Goal: Transaction & Acquisition: Purchase product/service

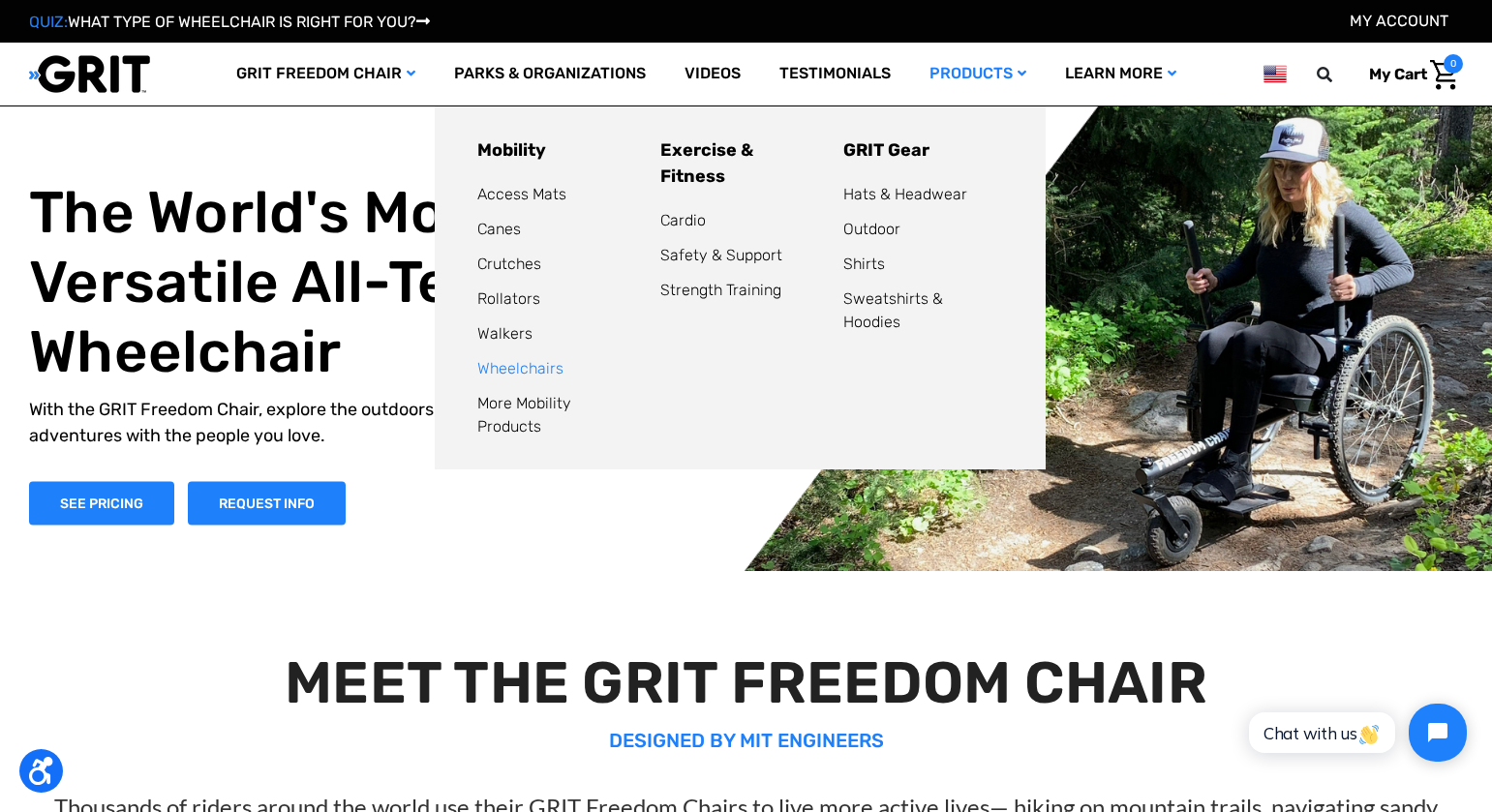
click at [541, 372] on link "Wheelchairs" at bounding box center [520, 368] width 86 height 19
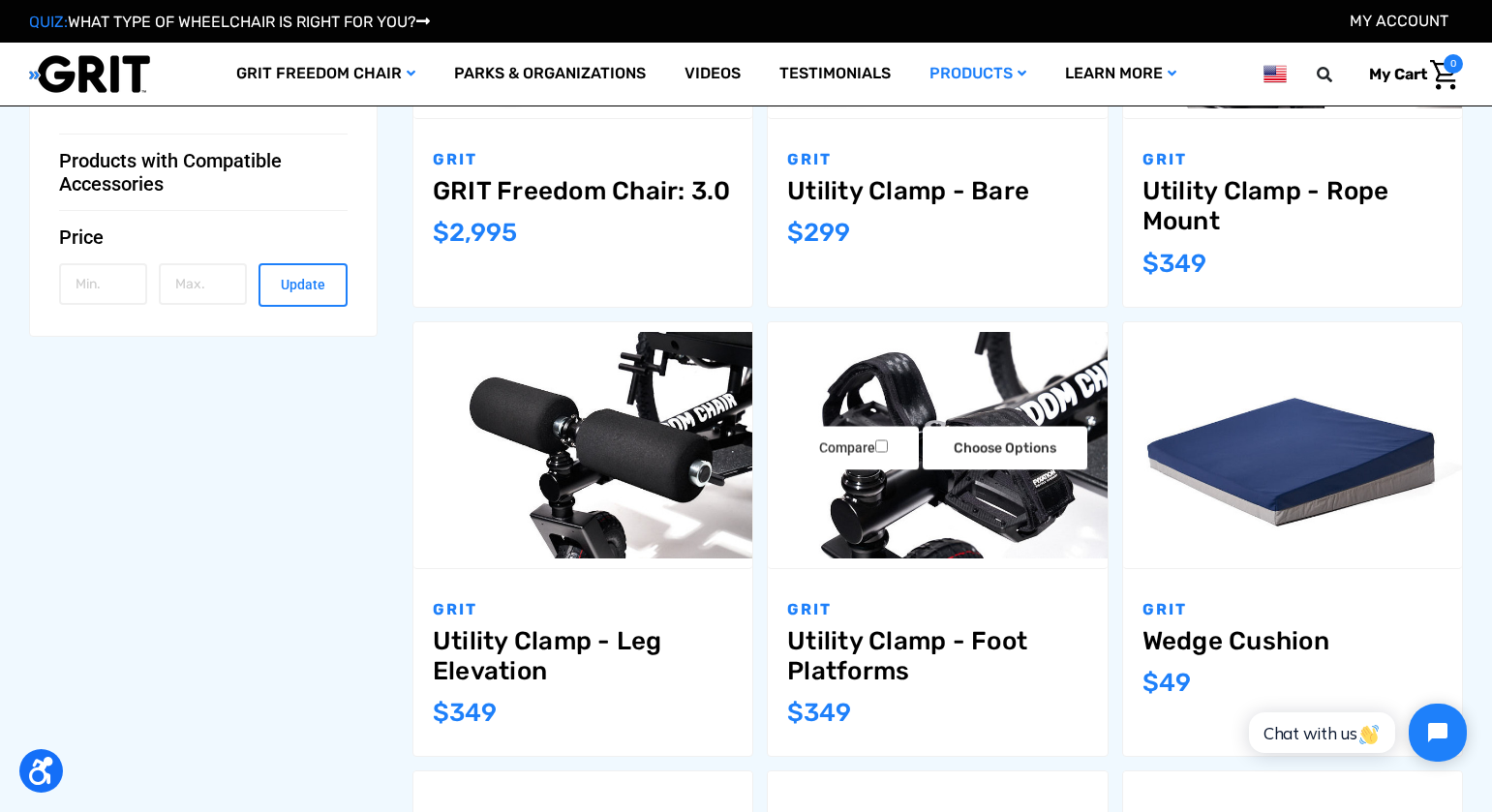
scroll to position [1016, 0]
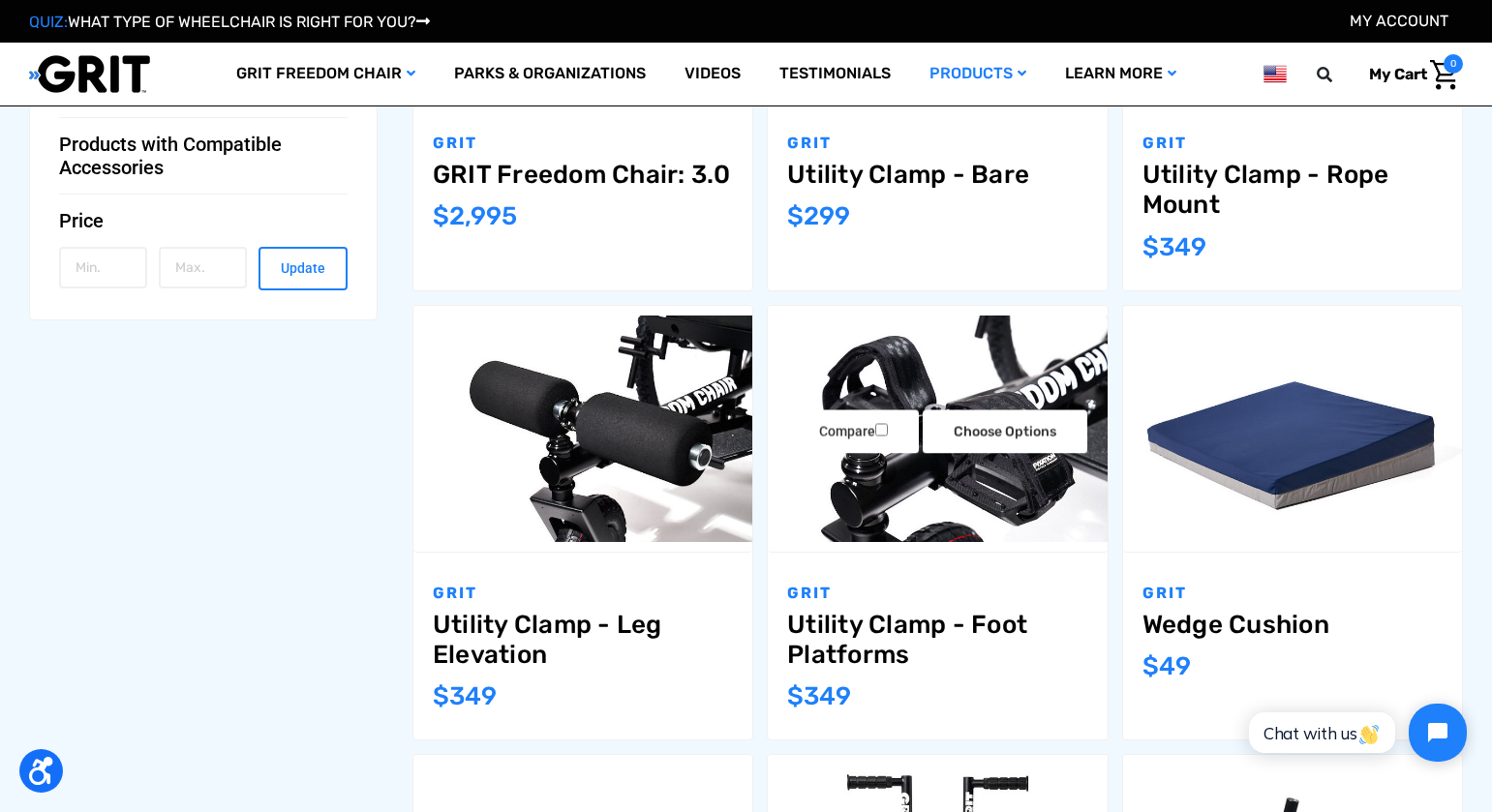
click at [961, 393] on img "Utility Clamp - Foot Platforms,$349.00\a" at bounding box center [936, 428] width 339 height 226
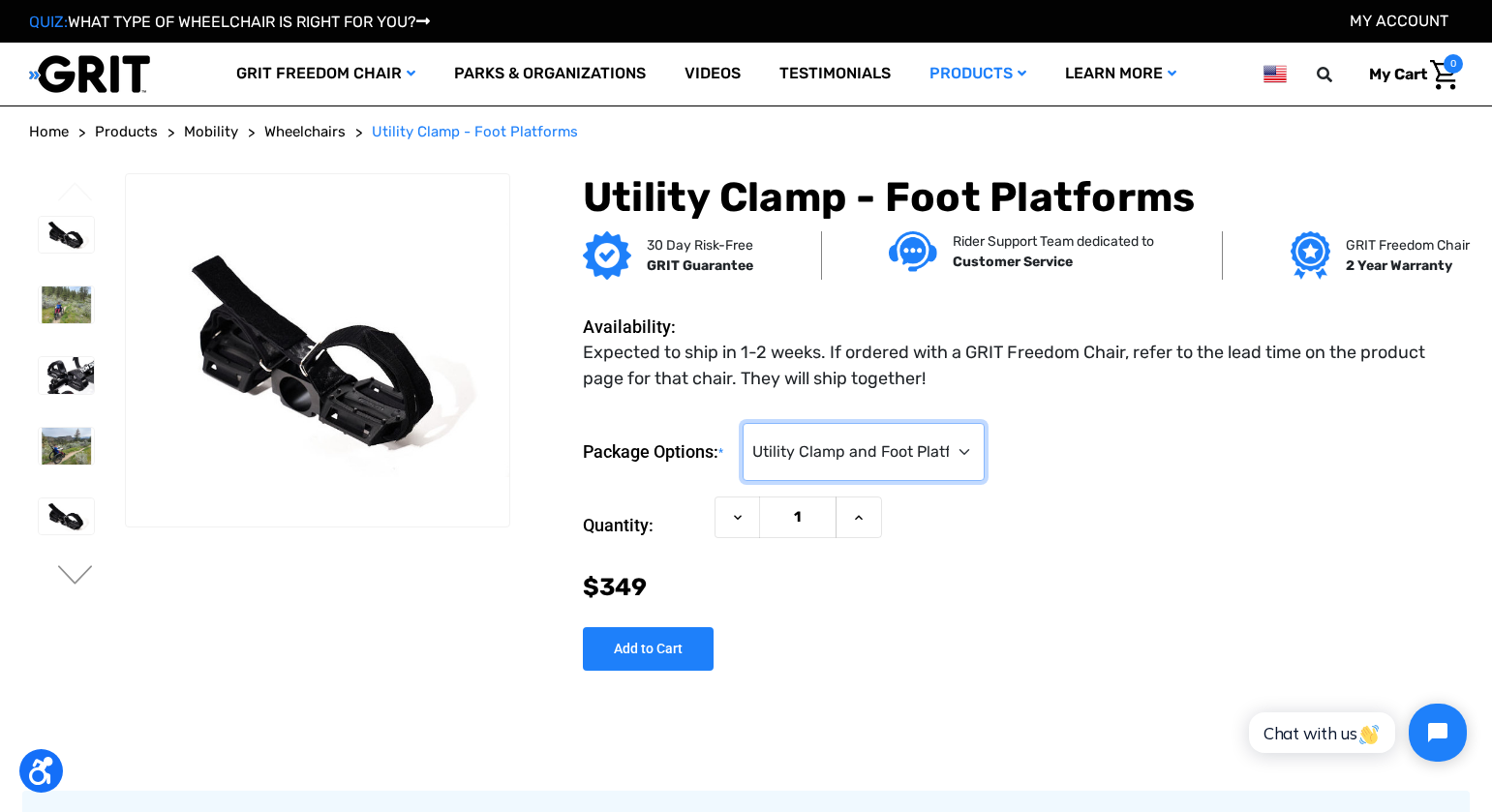
click at [981, 456] on select "Choose Options Utility Clamp and Foot Platforms ($349) Foot Platforms Only (No …" at bounding box center [863, 451] width 242 height 58
select select "491"
click at [746, 423] on select "Choose Options Utility Clamp and Foot Platforms ($349) Foot Platforms Only (No …" at bounding box center [863, 451] width 242 height 58
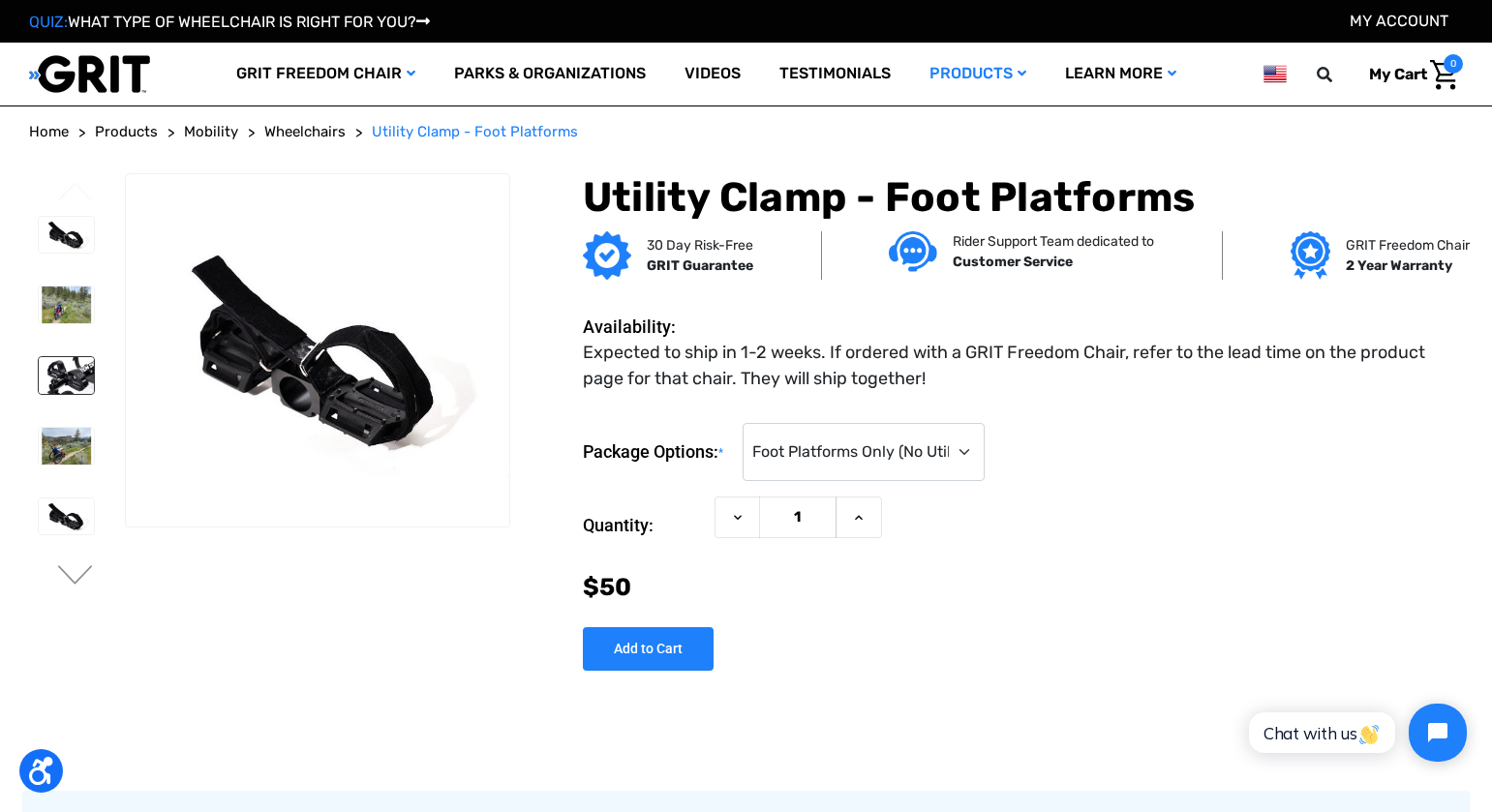
click at [59, 379] on img at bounding box center [66, 376] width 56 height 37
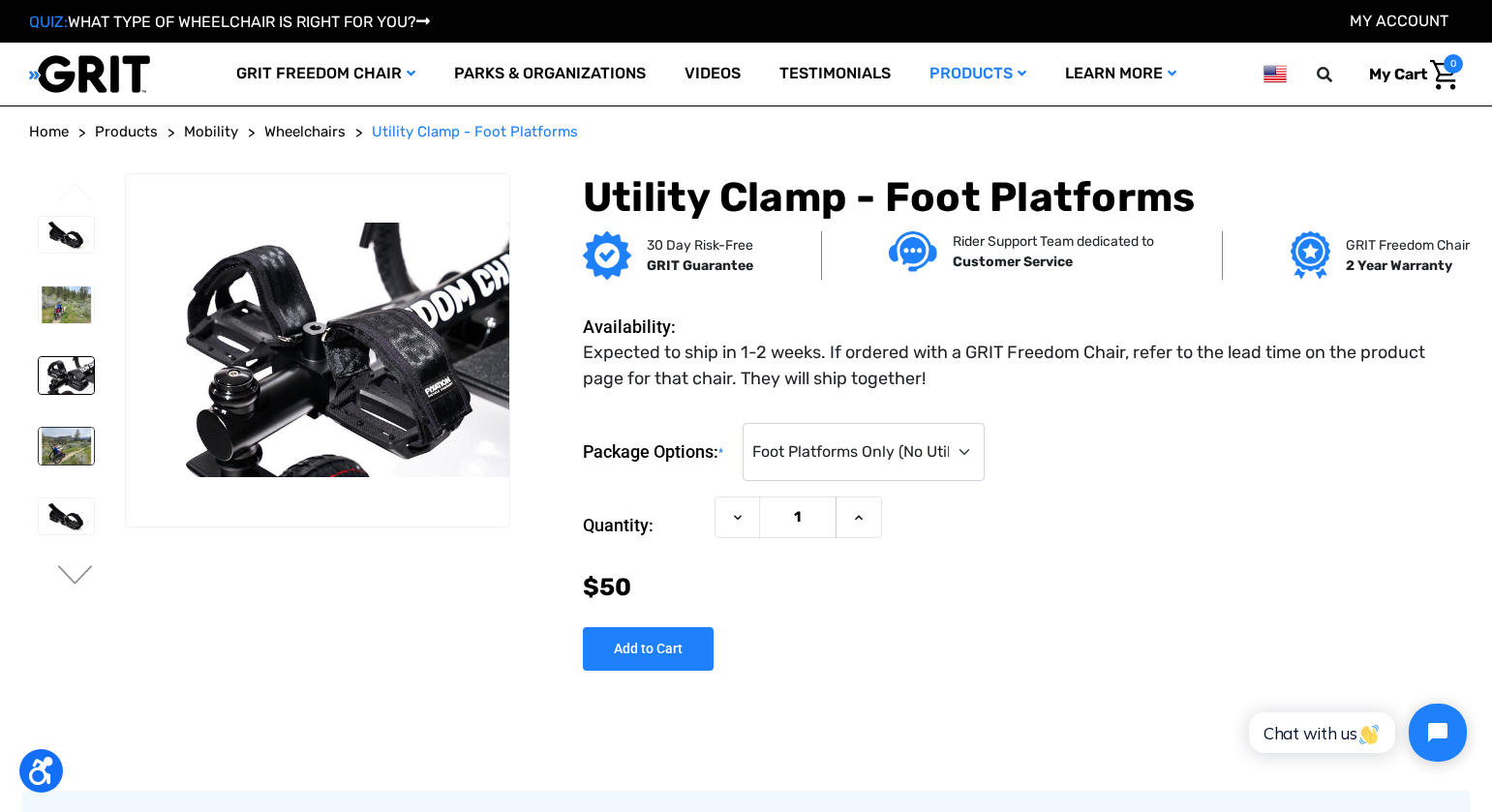
click at [72, 443] on img at bounding box center [66, 446] width 56 height 37
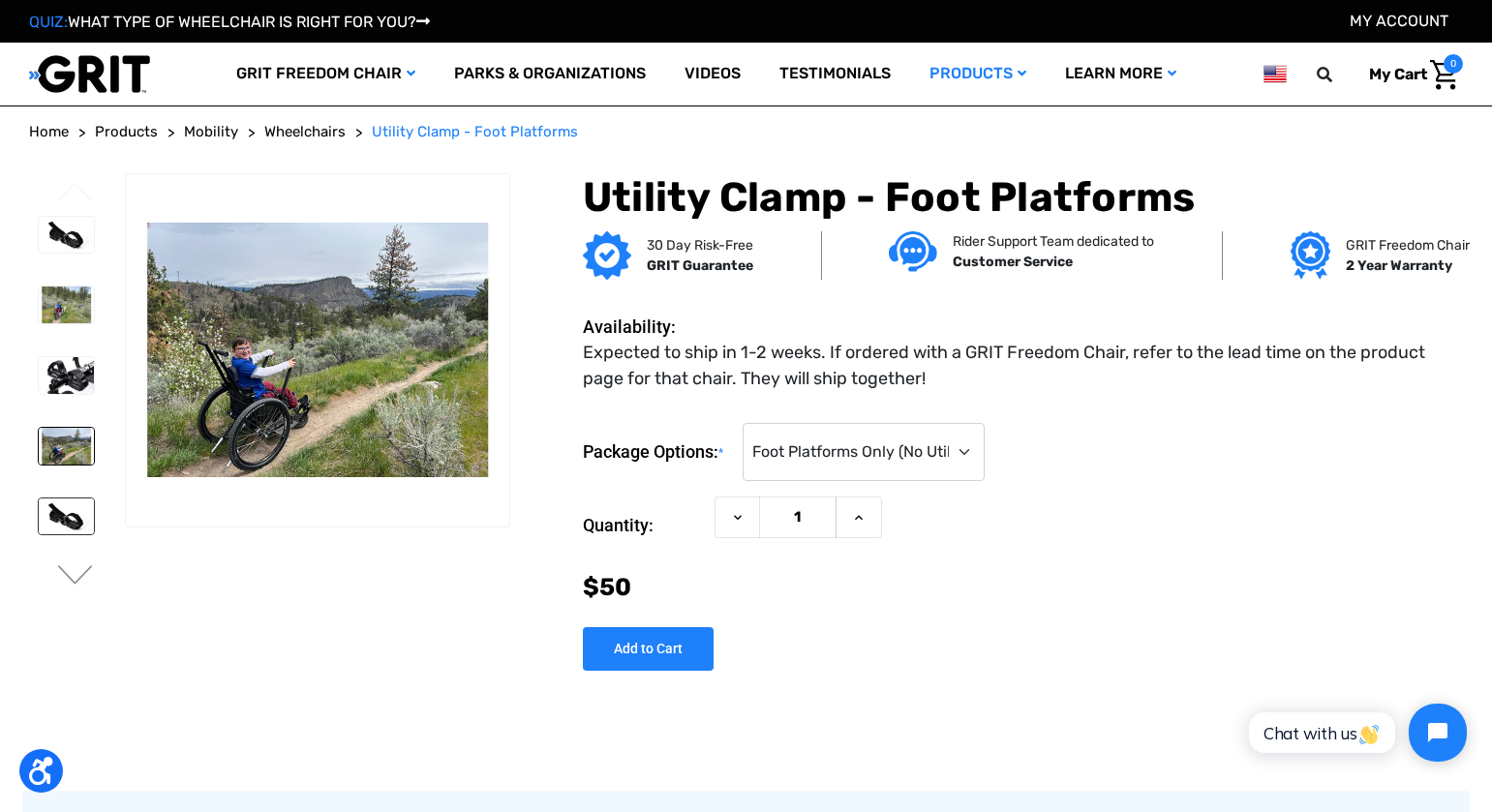
click at [58, 512] on img at bounding box center [66, 517] width 56 height 37
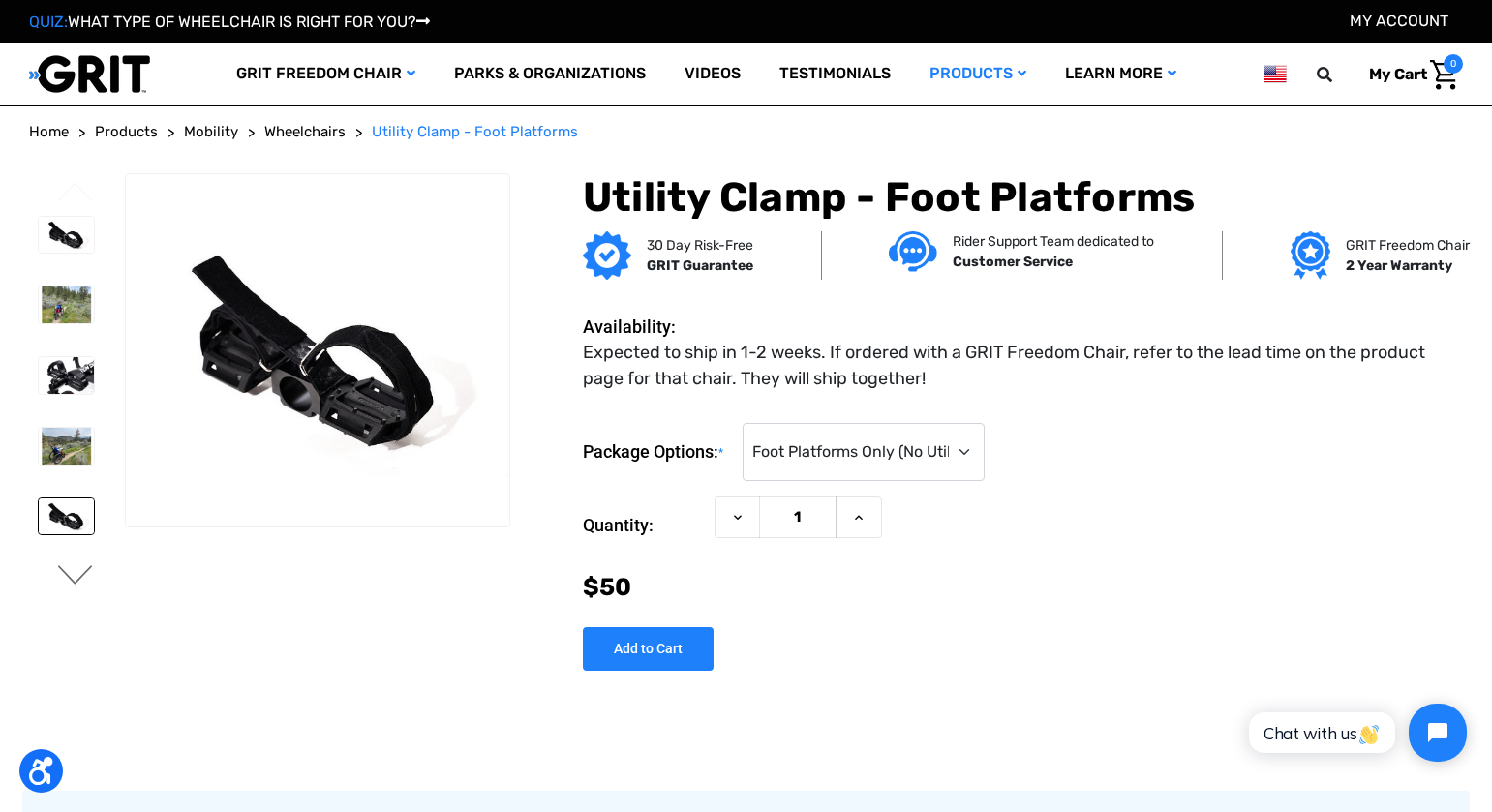
click at [77, 569] on button "Next" at bounding box center [76, 577] width 41 height 23
click at [69, 367] on img at bounding box center [66, 376] width 56 height 36
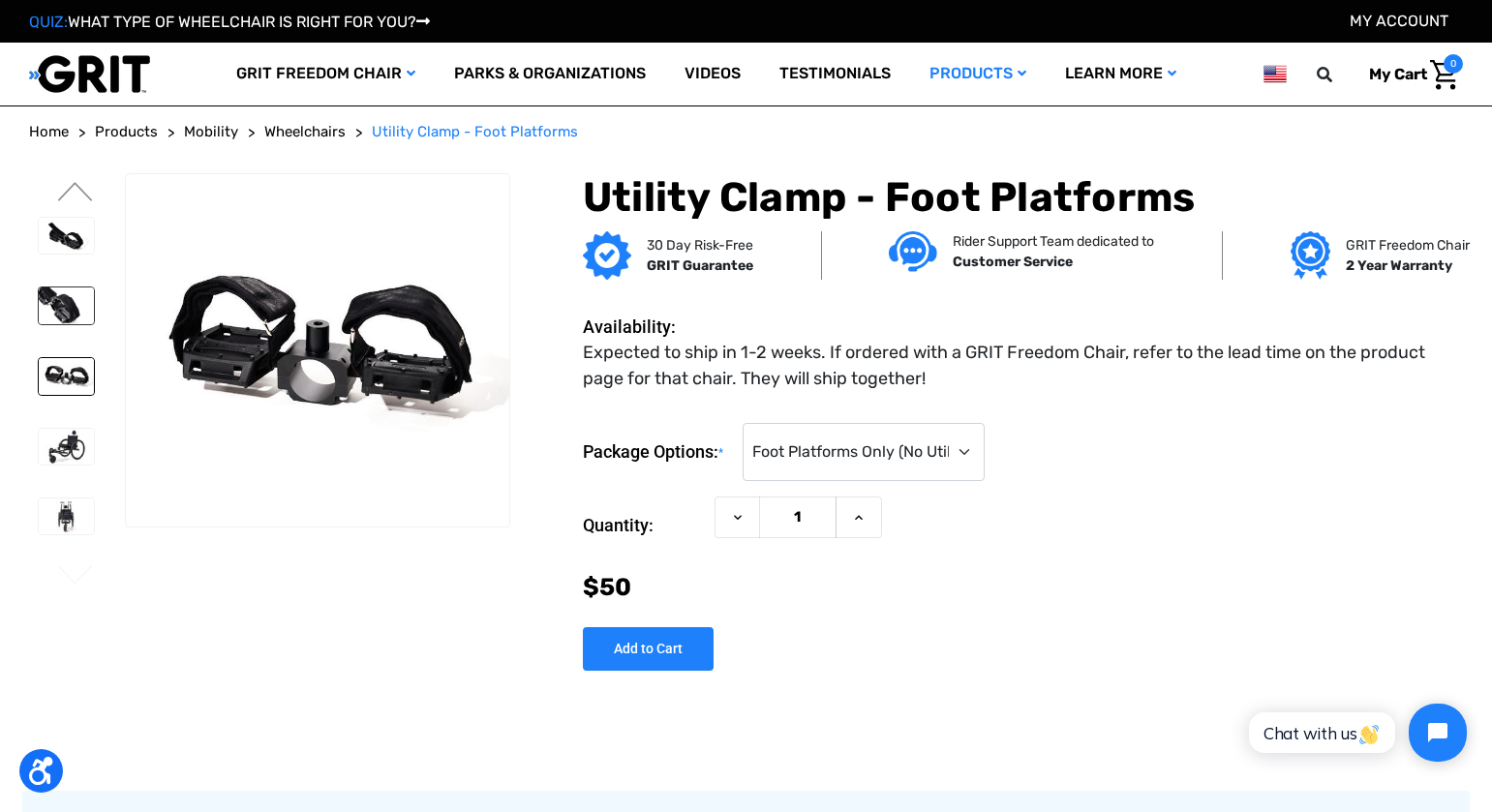
click at [56, 304] on img at bounding box center [66, 305] width 56 height 37
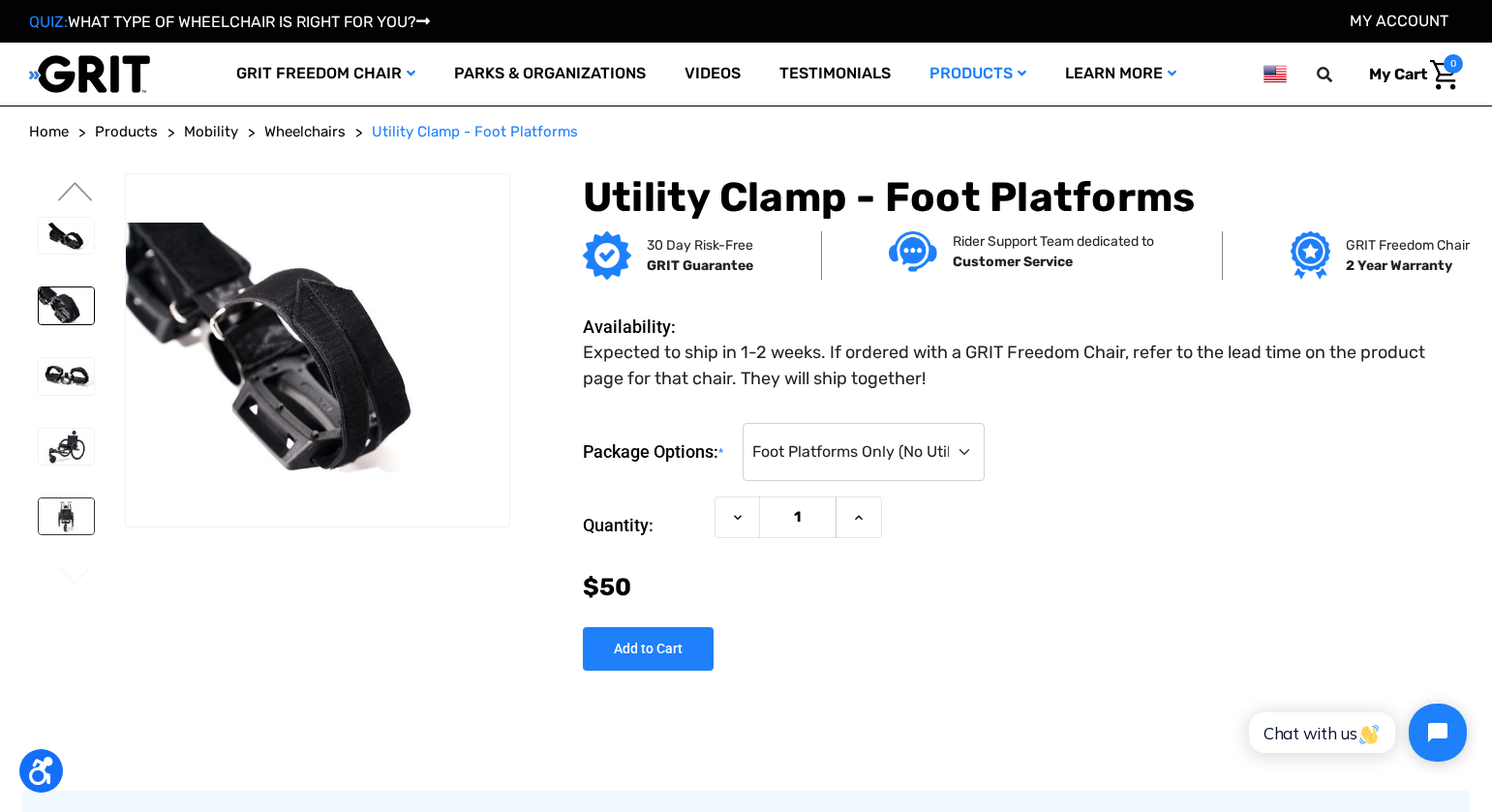
click at [68, 518] on img at bounding box center [66, 516] width 56 height 36
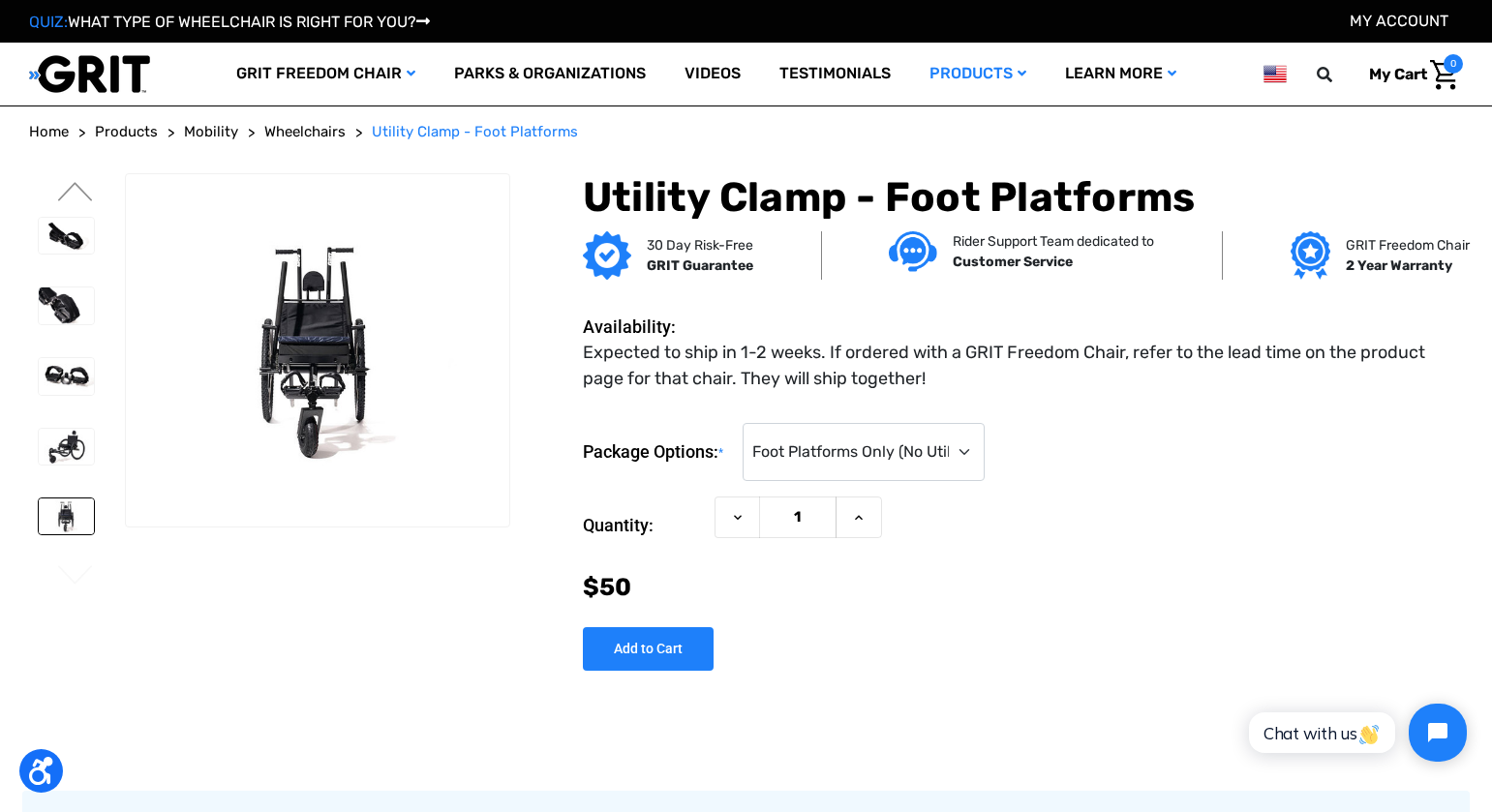
click at [288, 132] on span "Wheelchairs" at bounding box center [305, 132] width 81 height 18
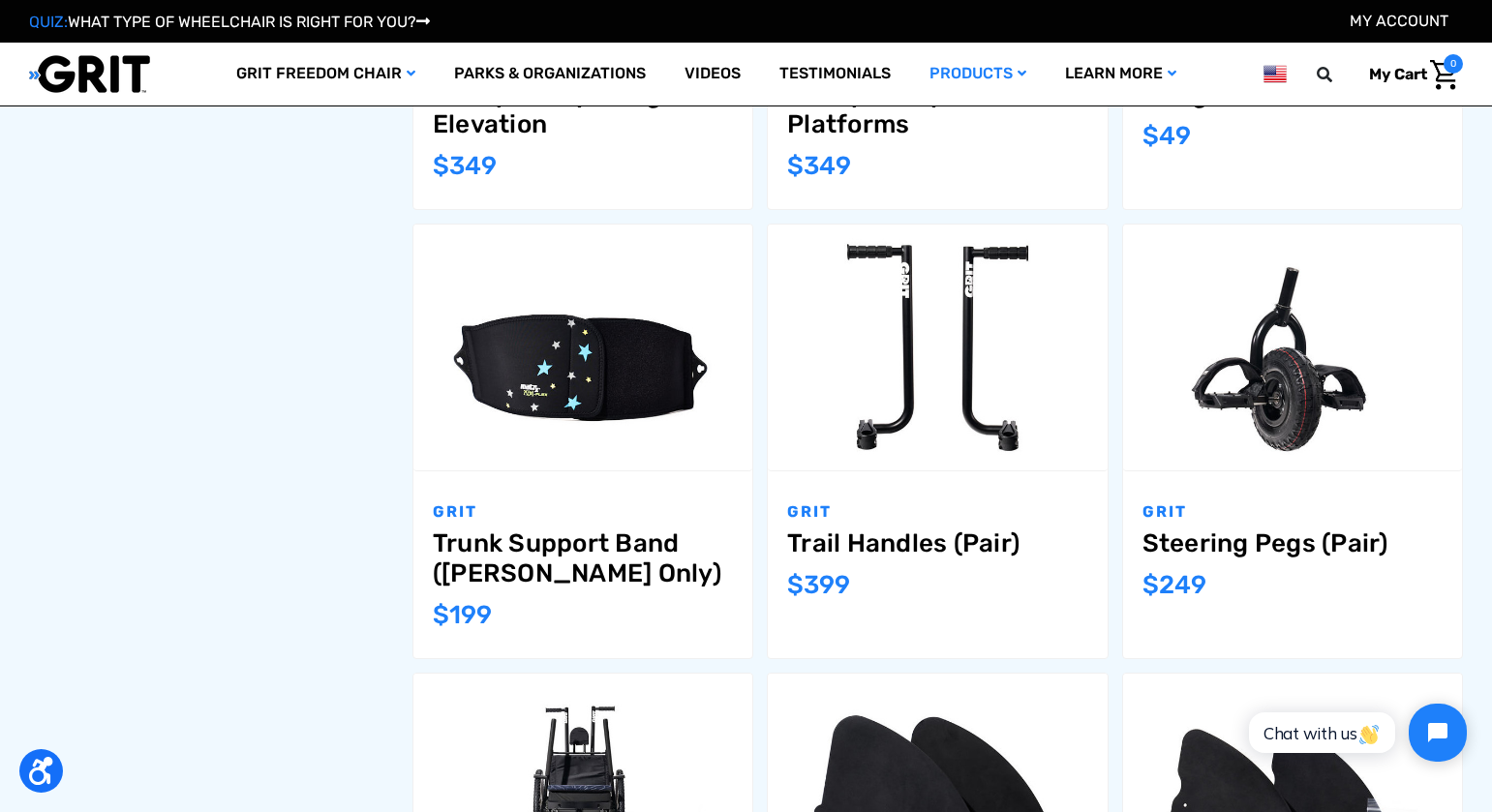
scroll to position [1547, 0]
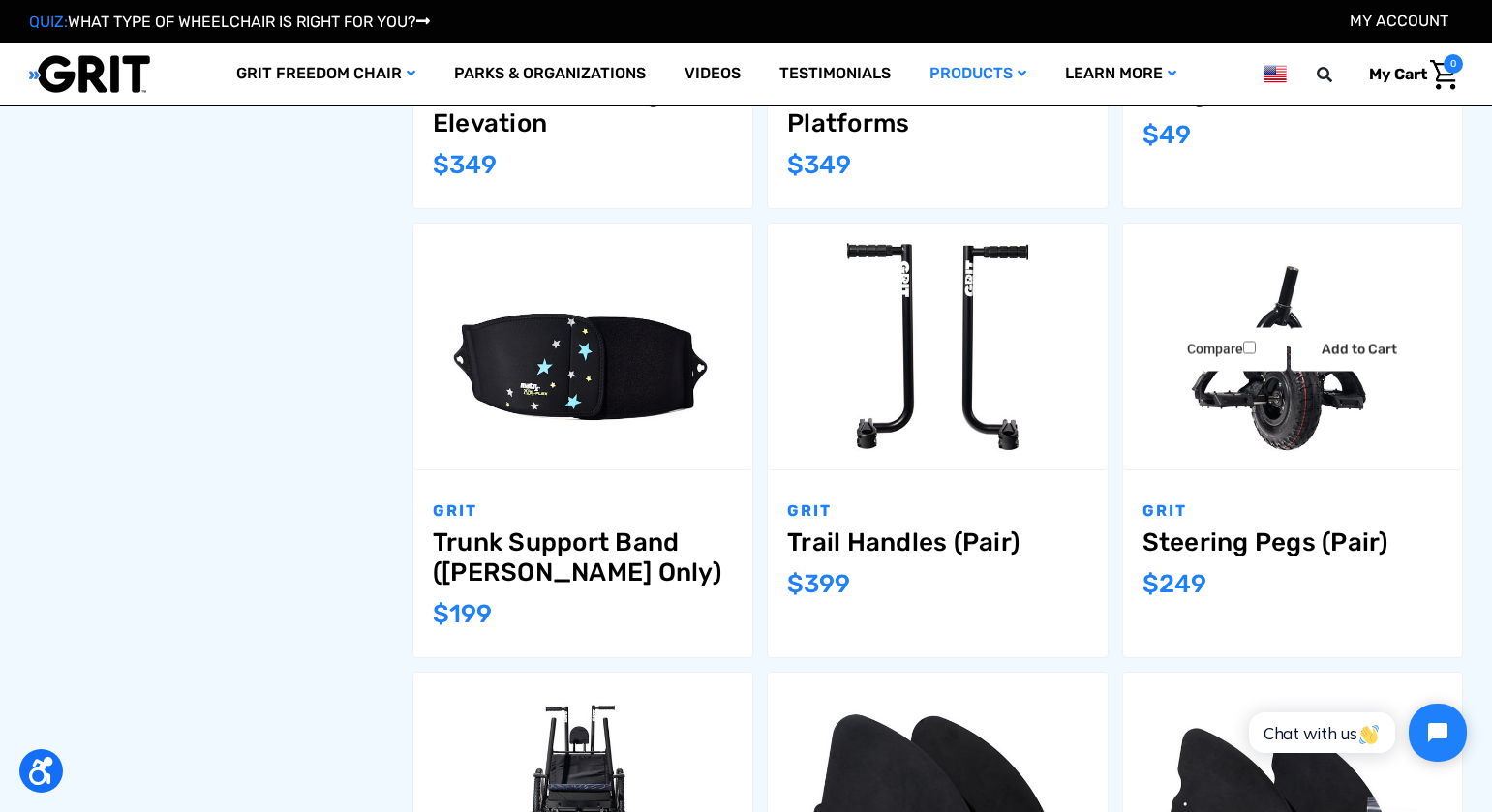
click at [1296, 393] on img "Steering Pegs (Pair),$249.00\a" at bounding box center [1292, 346] width 339 height 226
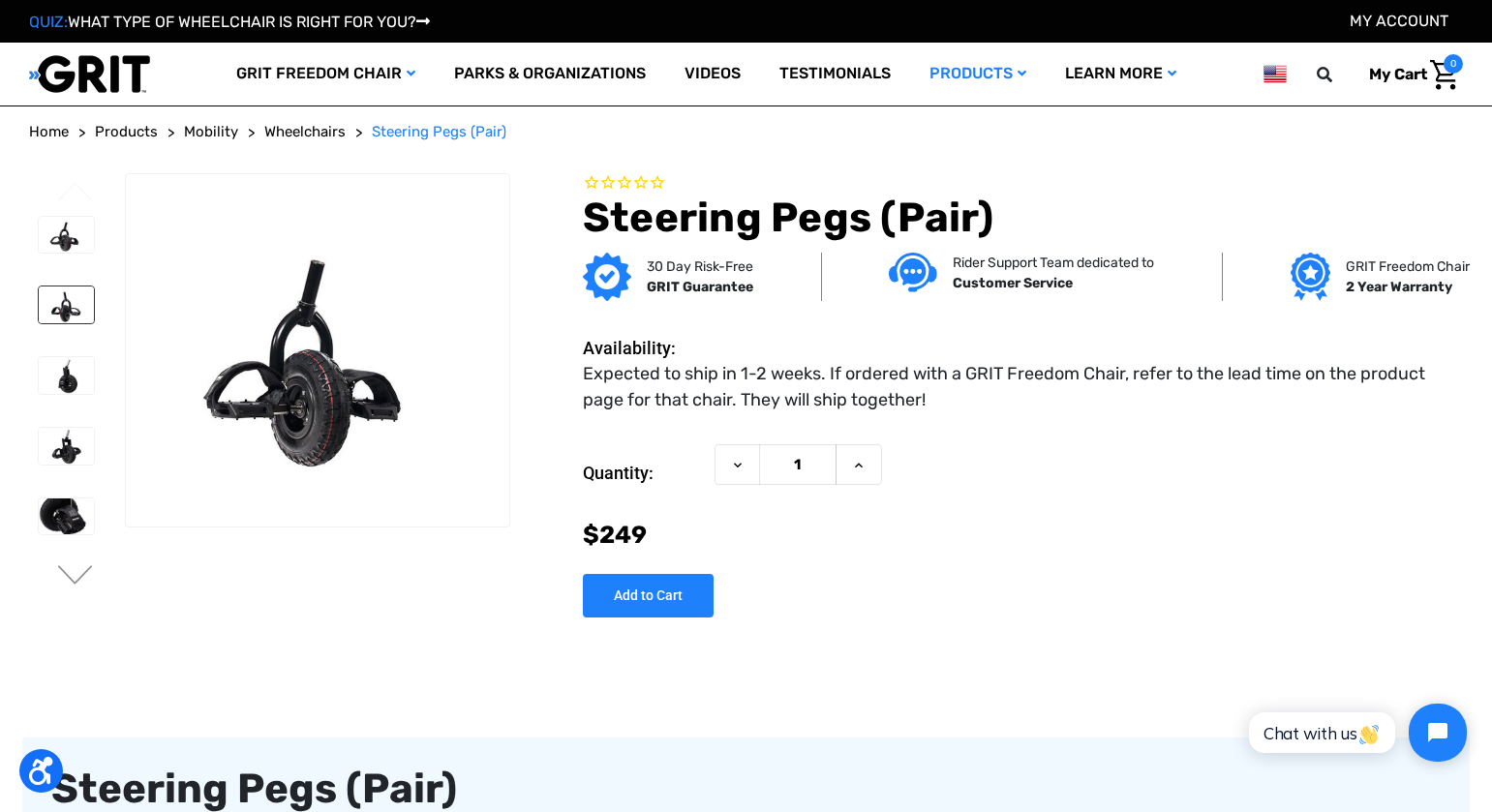
click at [54, 313] on img at bounding box center [66, 304] width 56 height 37
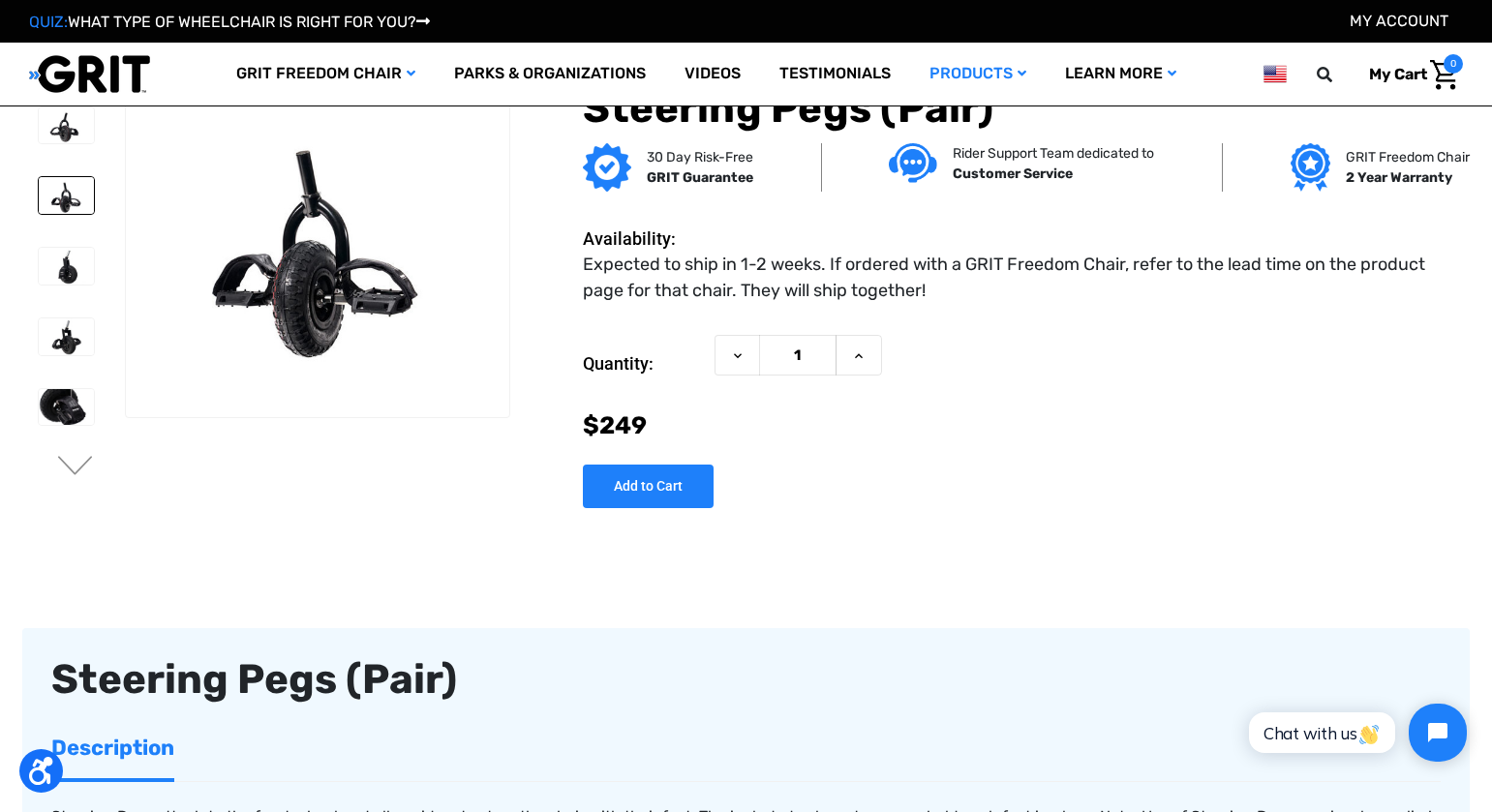
scroll to position [8, 0]
